Goal: Complete application form

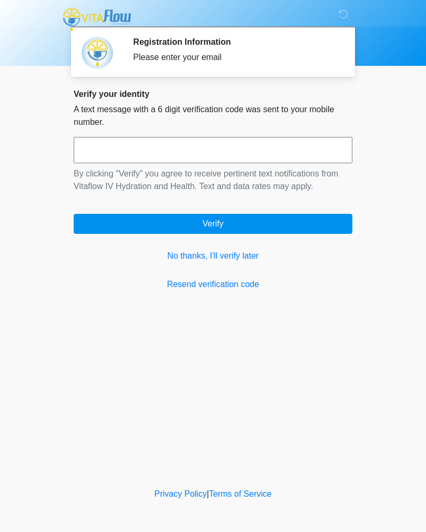
click at [198, 46] on h2 "Registration Information" at bounding box center [235, 42] width 204 height 10
click at [239, 257] on link "No thanks, I'll verify later" at bounding box center [213, 256] width 279 height 13
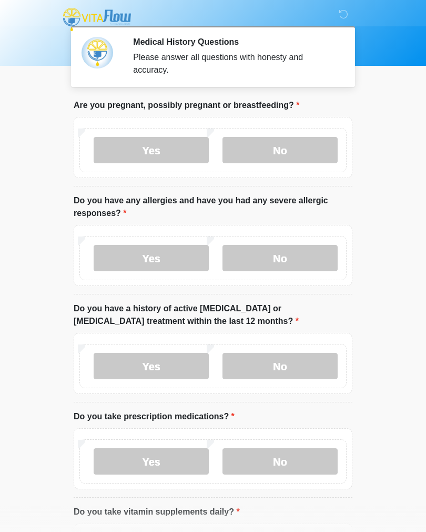
click at [293, 143] on label "No" at bounding box center [280, 150] width 115 height 26
click at [306, 251] on label "No" at bounding box center [280, 258] width 115 height 26
click at [310, 353] on label "No" at bounding box center [280, 366] width 115 height 26
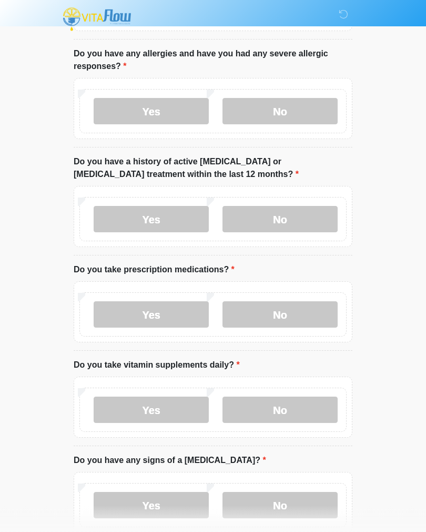
scroll to position [147, 0]
click at [292, 295] on div "Yes No" at bounding box center [212, 314] width 267 height 44
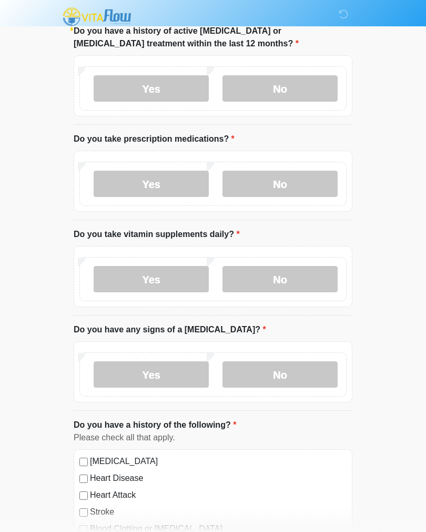
scroll to position [277, 0]
click at [248, 176] on label "No" at bounding box center [280, 184] width 115 height 26
click at [286, 272] on label "No" at bounding box center [280, 279] width 115 height 26
click at [284, 368] on label "No" at bounding box center [280, 374] width 115 height 26
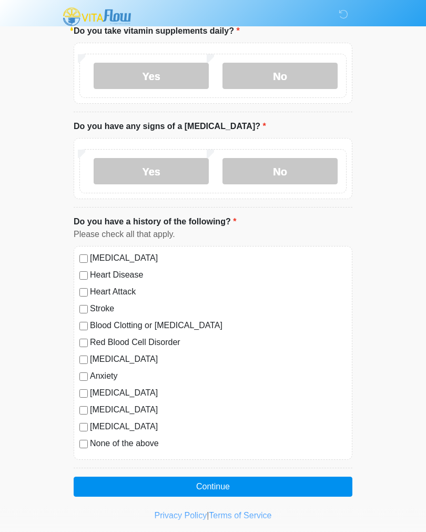
scroll to position [481, 0]
click at [255, 477] on button "Continue" at bounding box center [213, 486] width 279 height 20
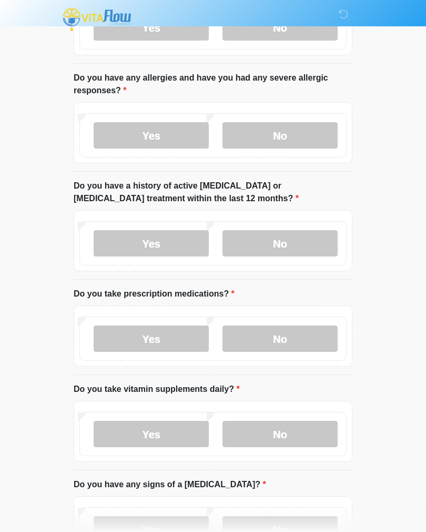
scroll to position [0, 0]
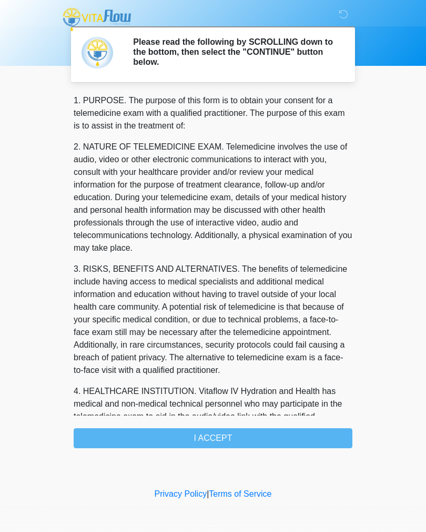
click at [265, 430] on div "1. PURPOSE. The purpose of this form is to obtain your consent for a telemedici…" at bounding box center [213, 271] width 279 height 354
click at [252, 434] on div "1. PURPOSE. The purpose of this form is to obtain your consent for a telemedici…" at bounding box center [213, 271] width 279 height 354
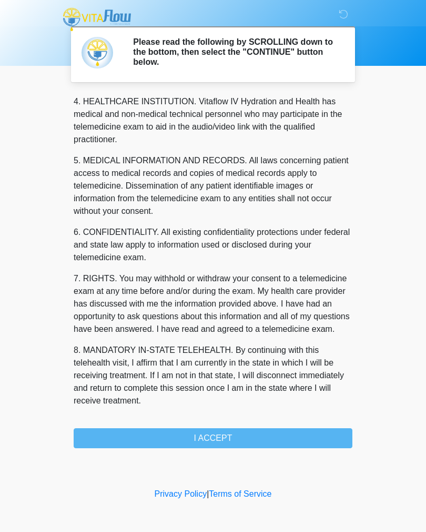
click at [232, 434] on button "I ACCEPT" at bounding box center [213, 438] width 279 height 20
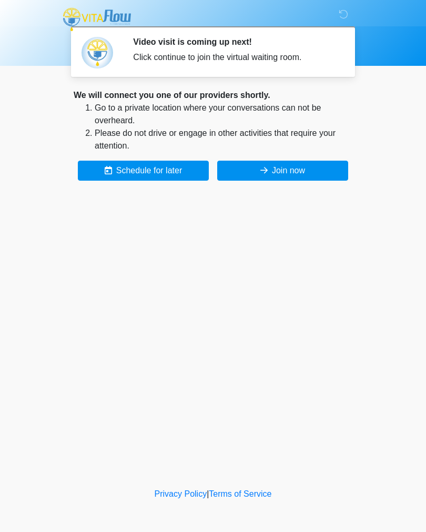
click at [301, 166] on button "Join now" at bounding box center [282, 171] width 131 height 20
